Goal: Transaction & Acquisition: Purchase product/service

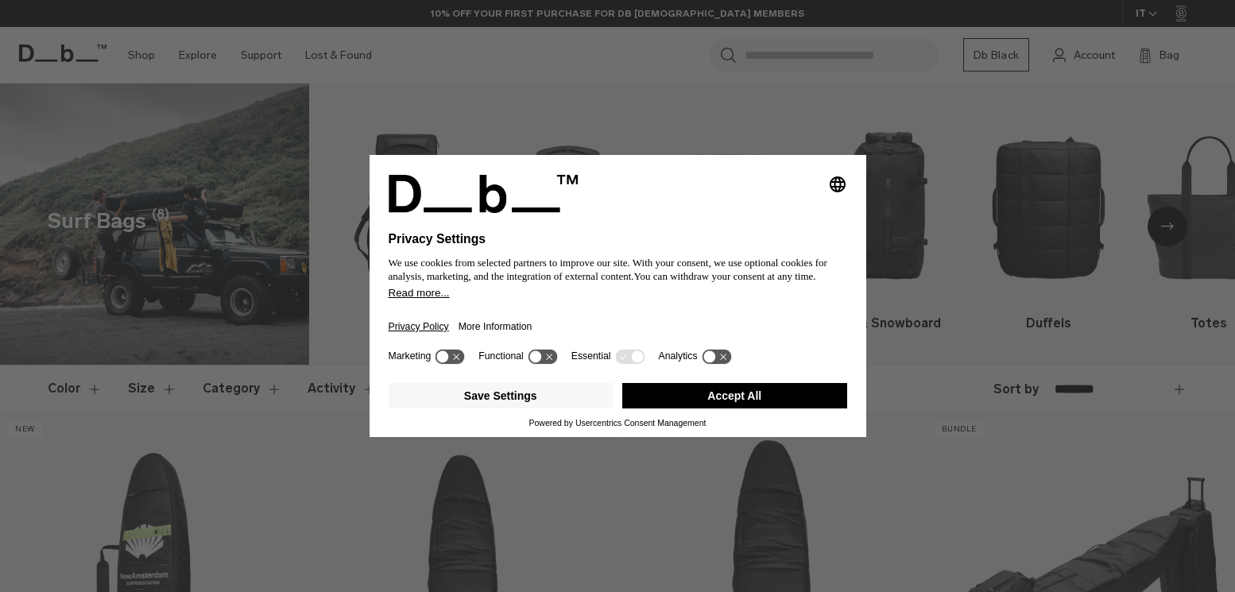
click at [533, 391] on button "Save Settings" at bounding box center [501, 395] width 225 height 25
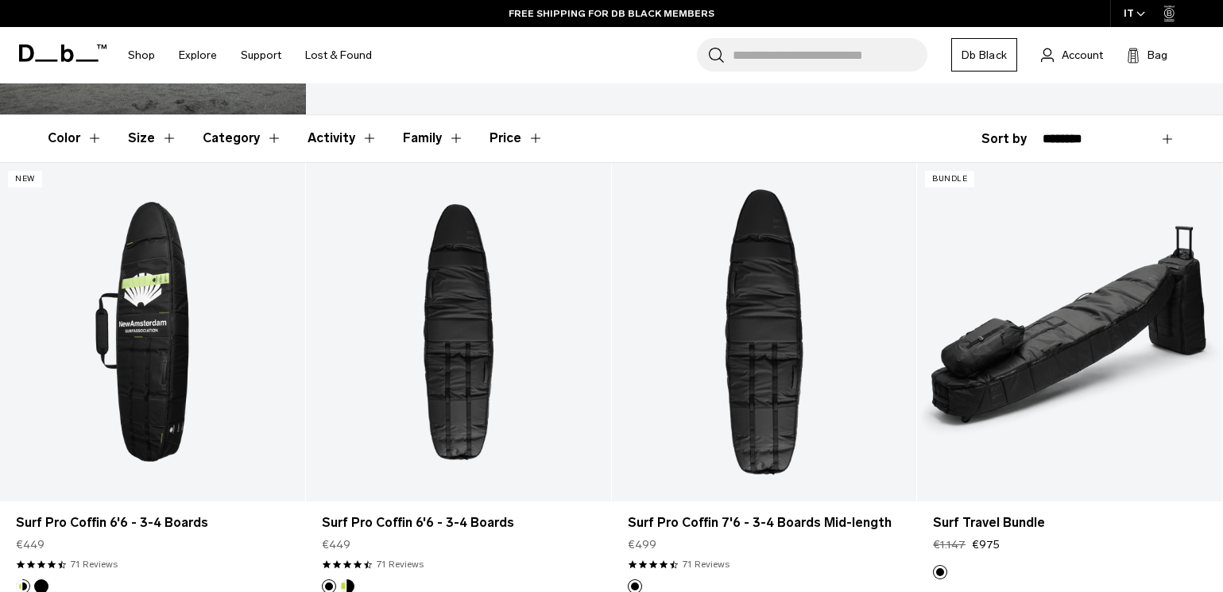
scroll to position [238, 0]
